Goal: Contribute content

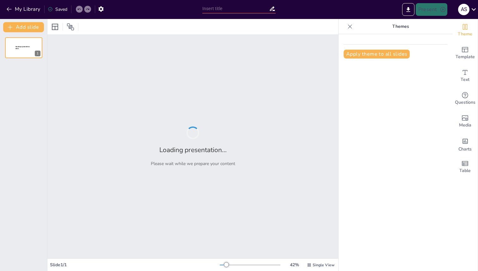
type input "Understanding Photosynthesis: A Class 10 Quiz"
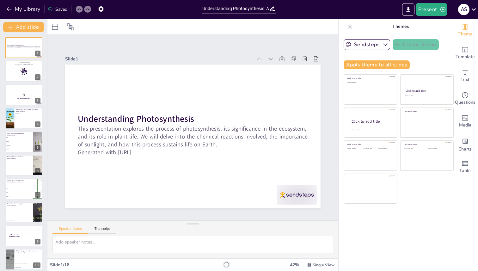
checkbox input "true"
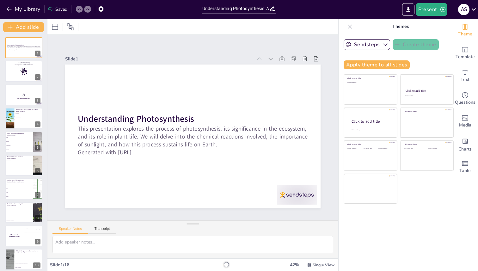
checkbox input "true"
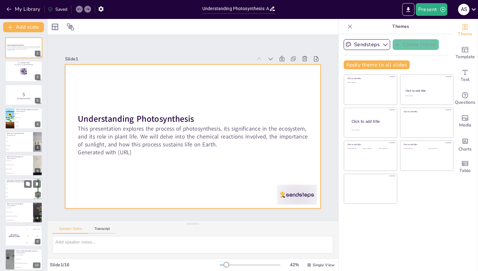
checkbox input "true"
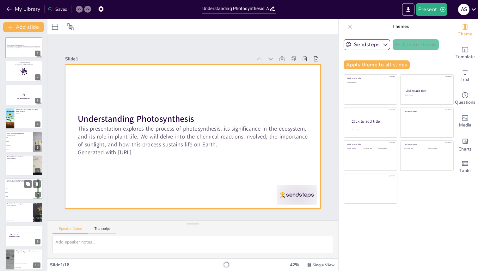
checkbox input "true"
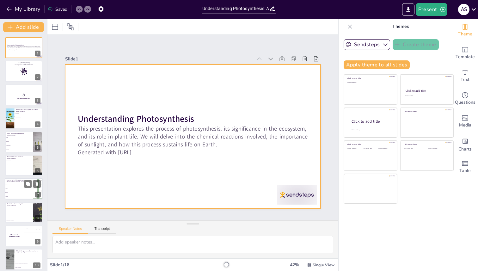
checkbox input "true"
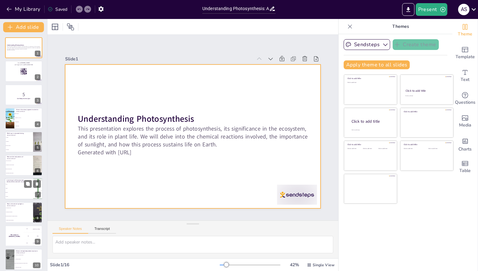
checkbox input "true"
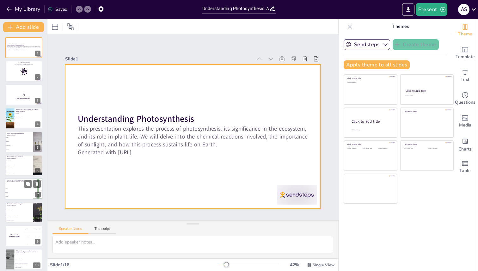
checkbox input "true"
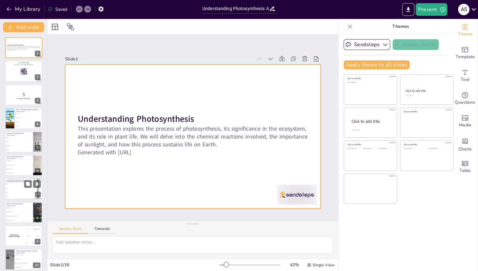
checkbox input "true"
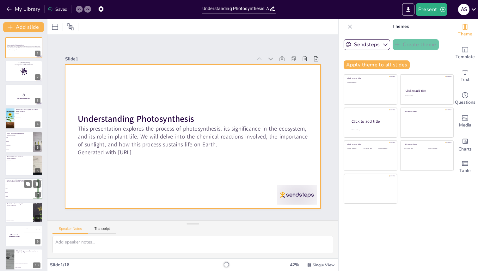
checkbox input "true"
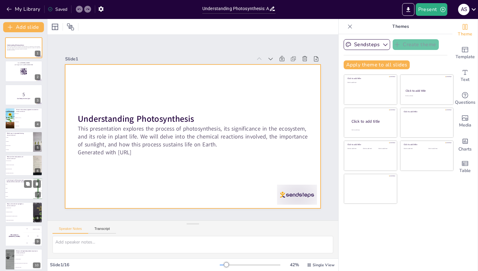
checkbox input "true"
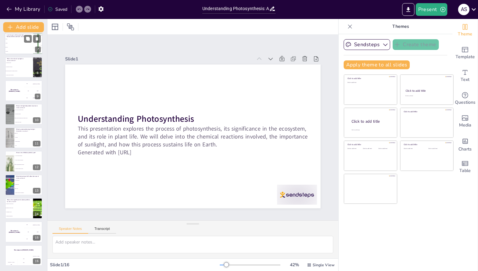
checkbox input "true"
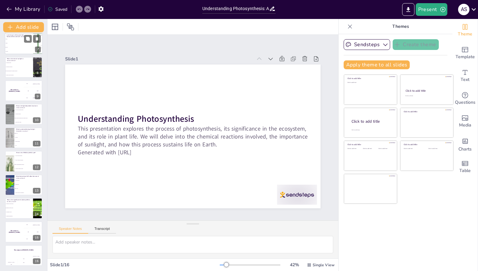
checkbox input "true"
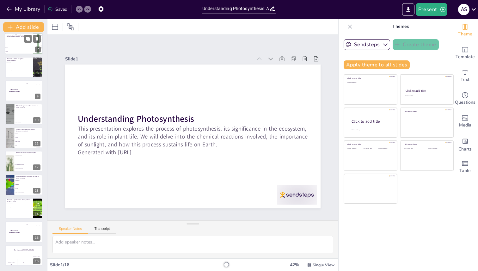
checkbox input "true"
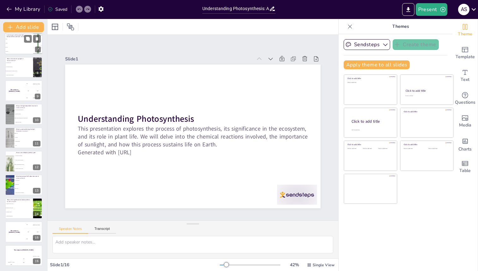
checkbox input "true"
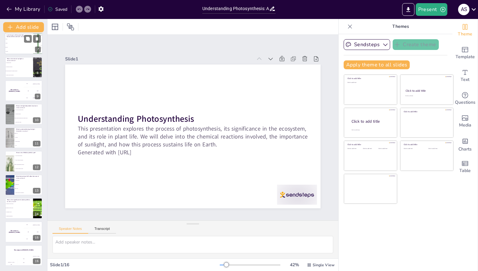
scroll to position [25, 0]
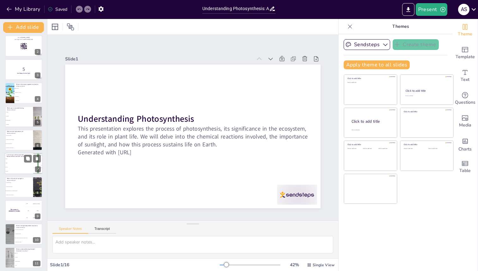
checkbox input "true"
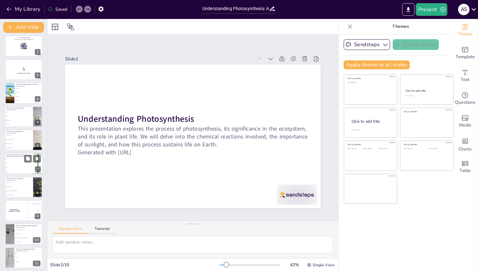
checkbox input "true"
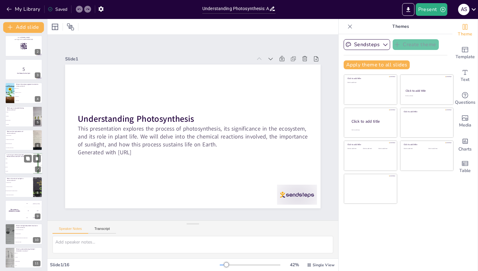
checkbox input "true"
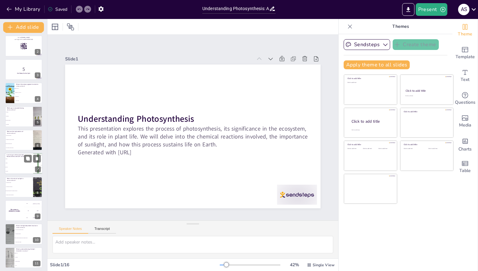
checkbox input "true"
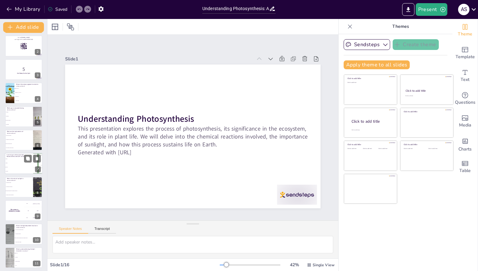
scroll to position [0, 0]
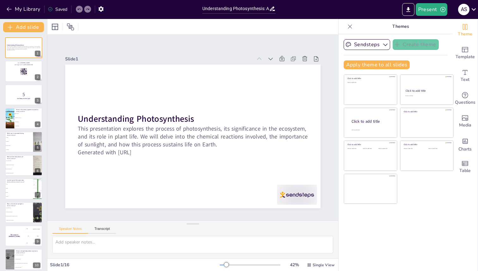
checkbox input "true"
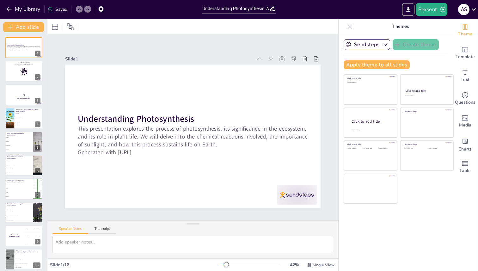
checkbox input "true"
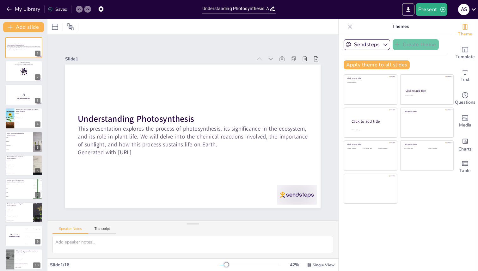
checkbox input "true"
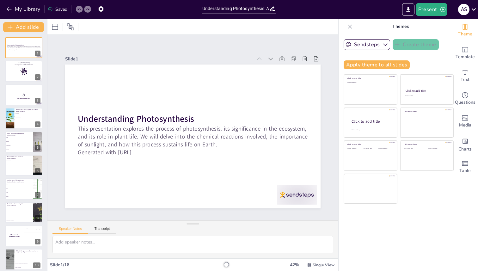
checkbox input "true"
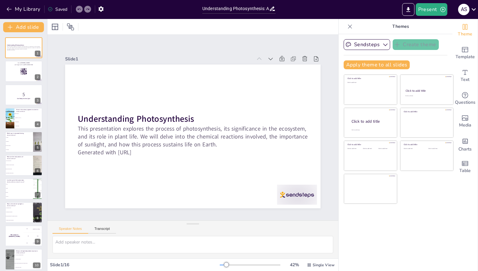
checkbox input "true"
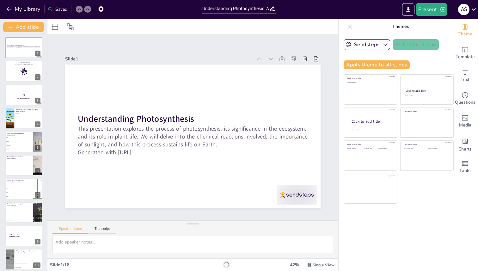
checkbox input "true"
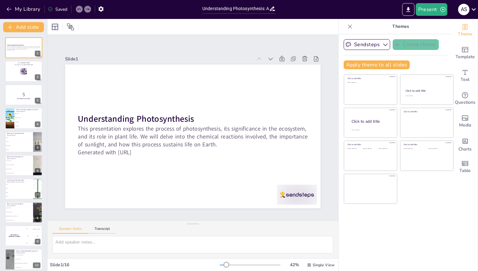
checkbox input "true"
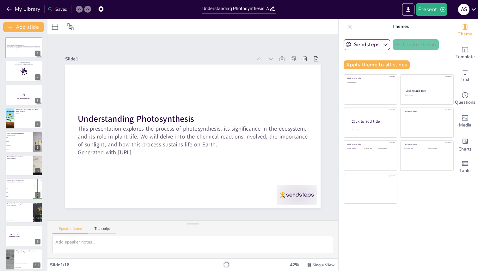
checkbox input "true"
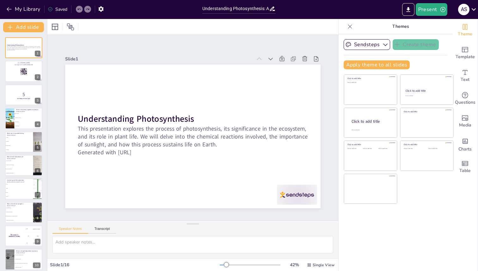
checkbox input "true"
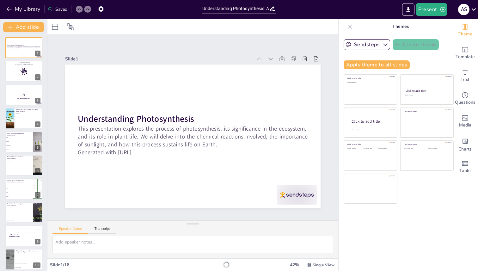
checkbox input "true"
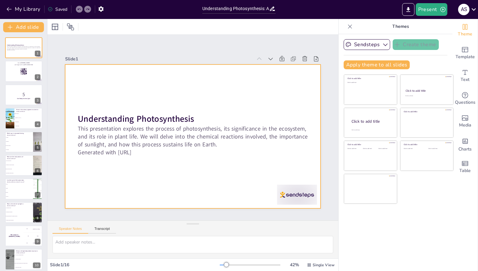
checkbox input "true"
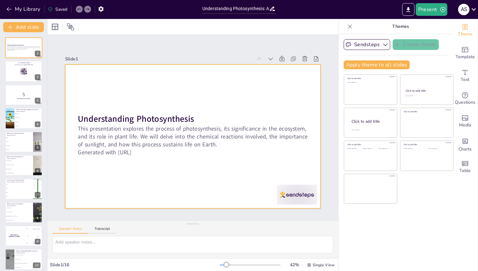
checkbox input "true"
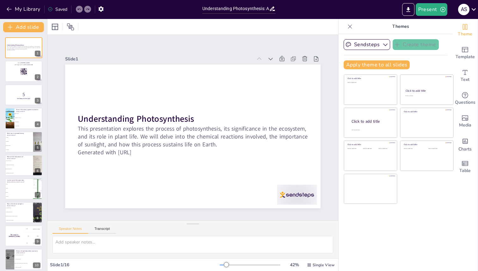
click at [350, 25] on icon at bounding box center [350, 26] width 4 height 4
checkbox input "true"
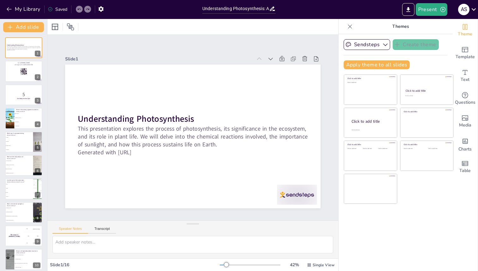
checkbox input "true"
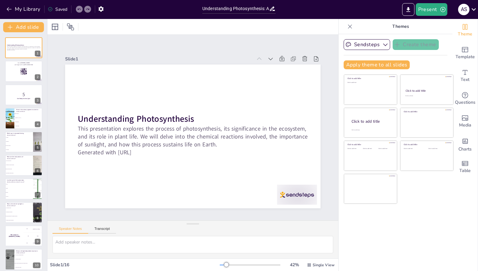
checkbox input "true"
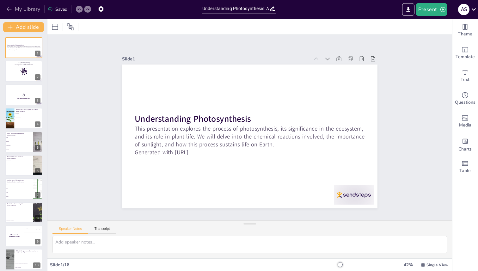
click at [13, 6] on button "My Library" at bounding box center [24, 9] width 38 height 10
